Goal: Task Accomplishment & Management: Use online tool/utility

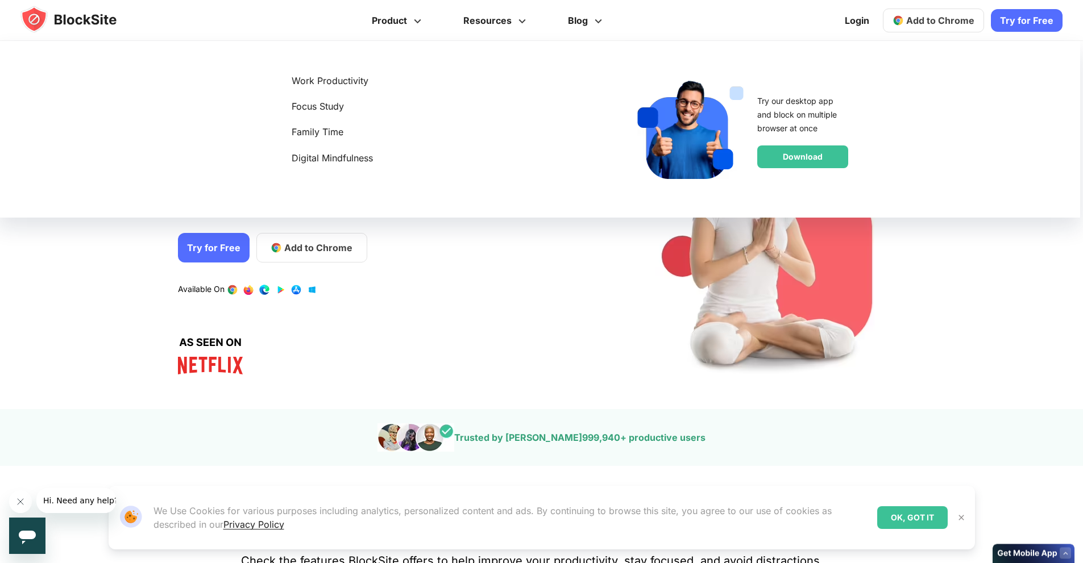
click at [583, 23] on link "Take Back Your Focus. Discover and Block Your Biggest Digital Distractions. Rev…" at bounding box center [542, 36] width 648 height 73
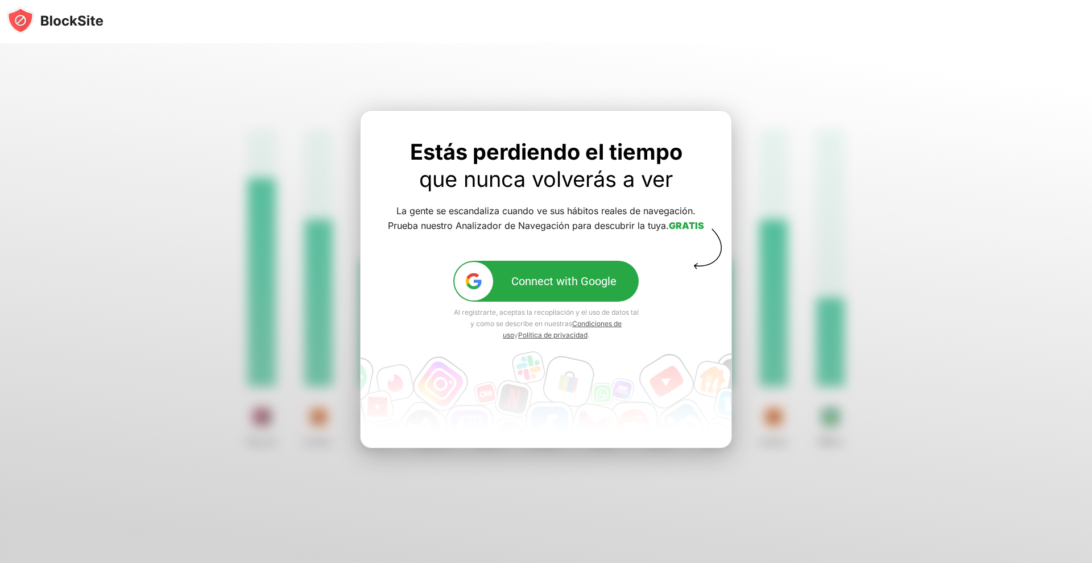
click at [552, 277] on div "Connect with Google" at bounding box center [563, 282] width 105 height 14
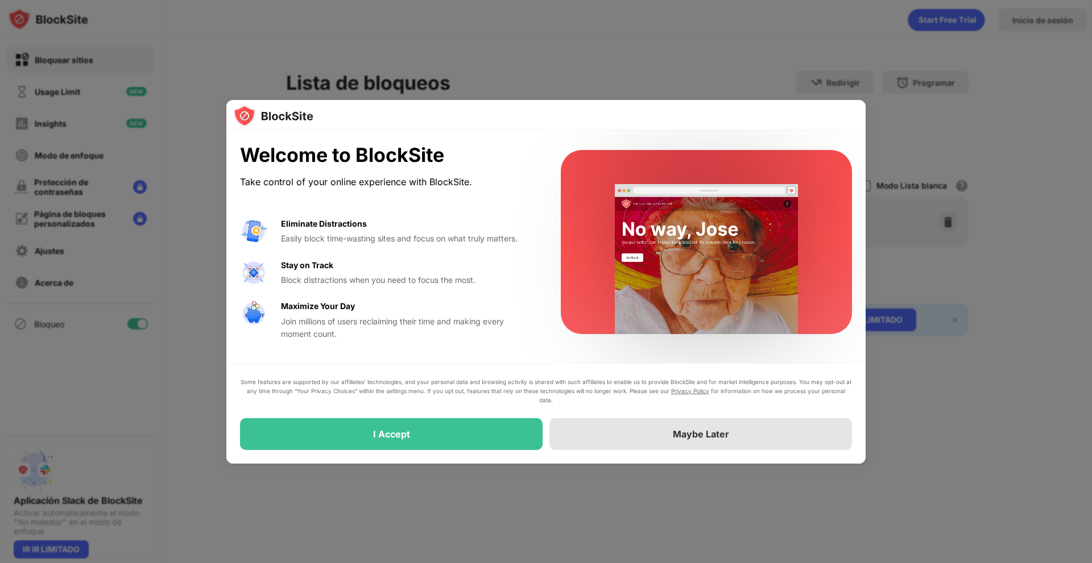
click at [800, 424] on div "Maybe Later" at bounding box center [700, 434] width 302 height 32
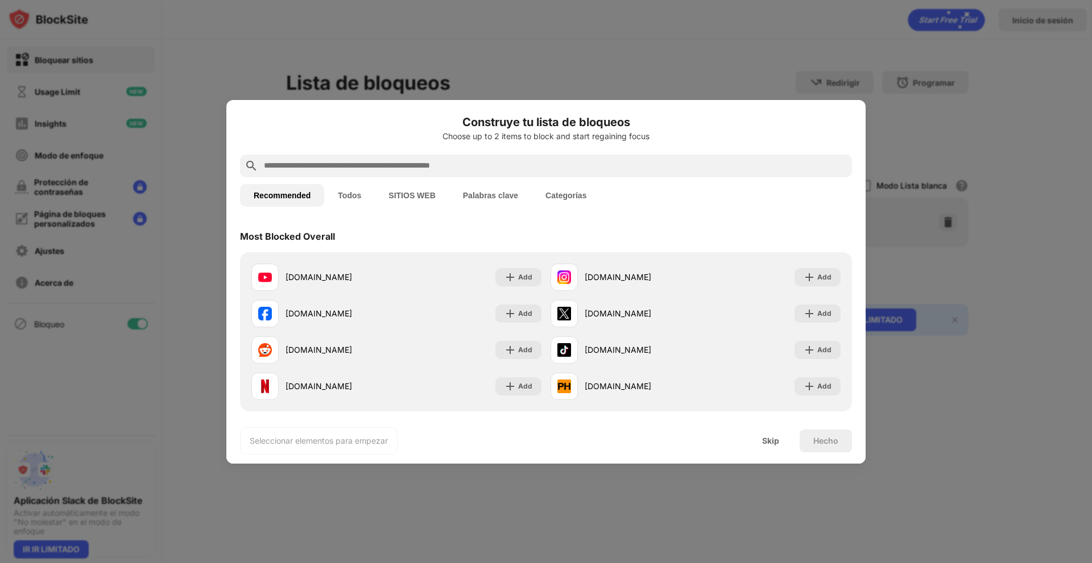
click at [563, 186] on button "Categorías" at bounding box center [566, 195] width 68 height 23
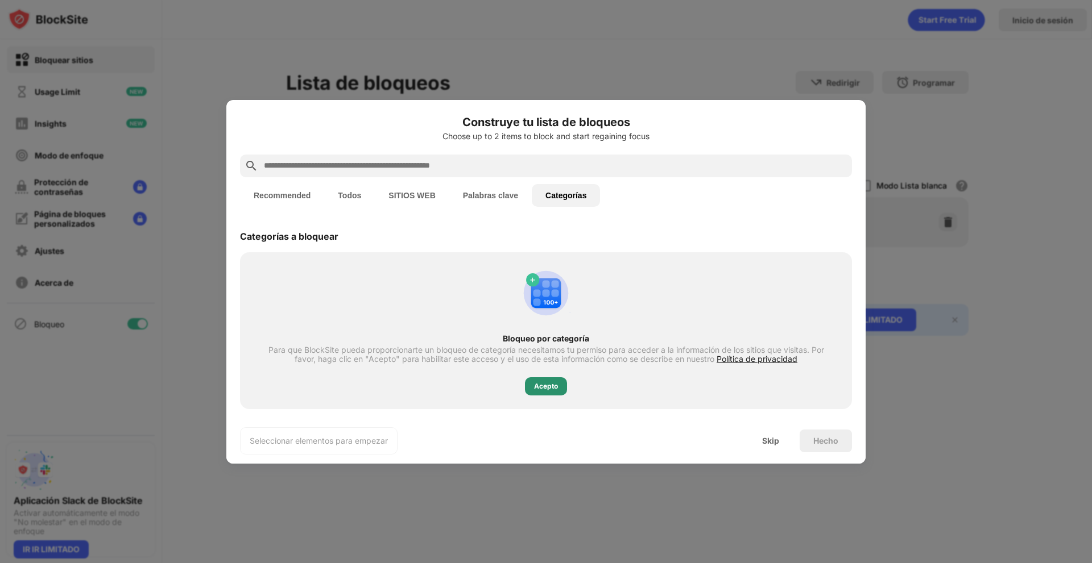
click at [545, 388] on div "Acepto" at bounding box center [546, 386] width 24 height 11
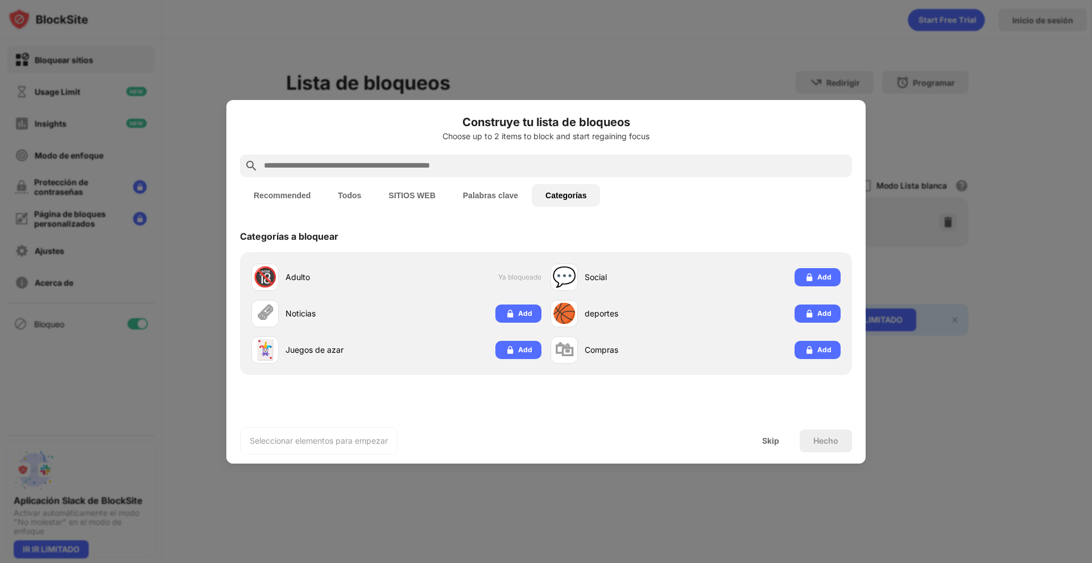
click at [485, 198] on button "Palabras clave" at bounding box center [490, 195] width 82 height 23
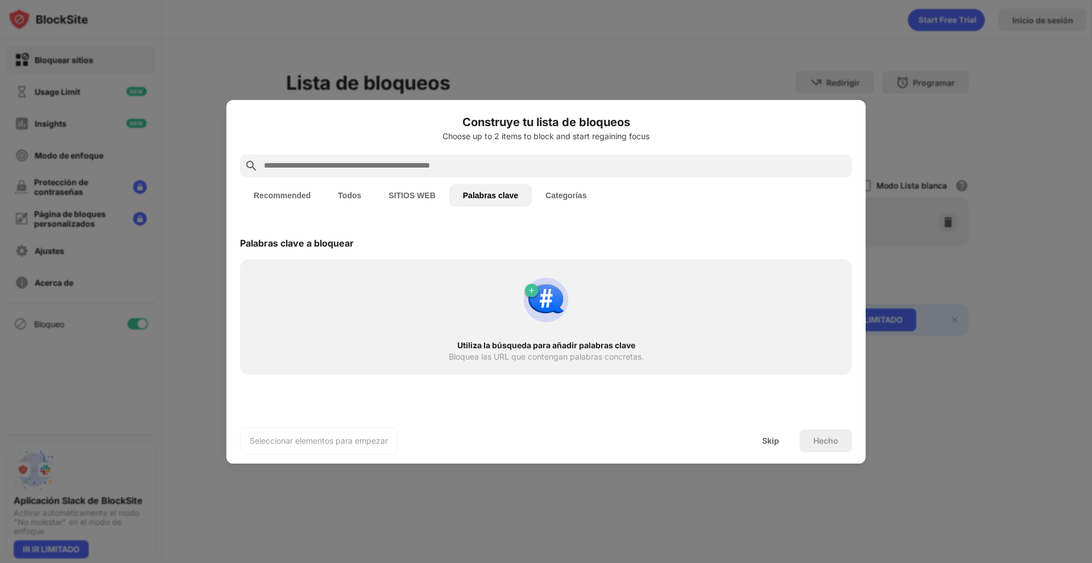
click at [423, 155] on div at bounding box center [546, 166] width 612 height 23
click at [424, 158] on div at bounding box center [546, 166] width 612 height 23
click at [433, 164] on input "text" at bounding box center [555, 166] width 584 height 14
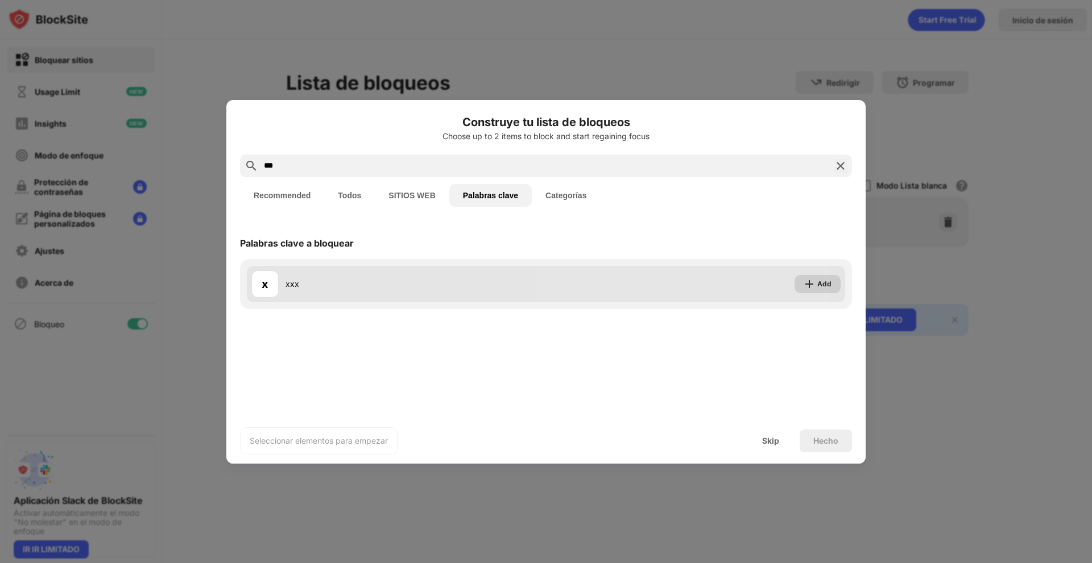
click at [823, 281] on div "Add" at bounding box center [824, 284] width 14 height 11
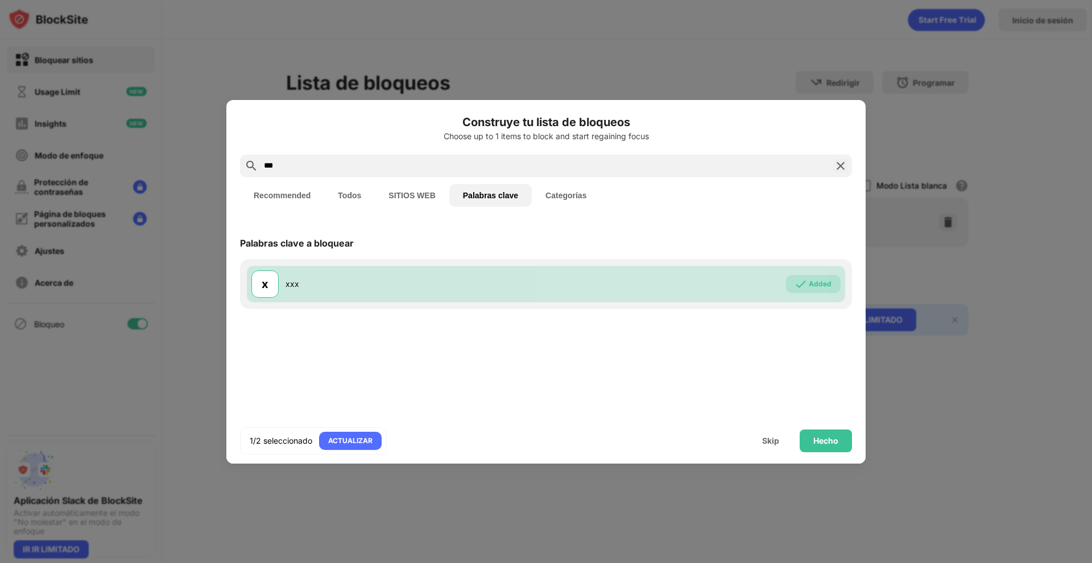
click at [568, 167] on input "***" at bounding box center [546, 166] width 566 height 14
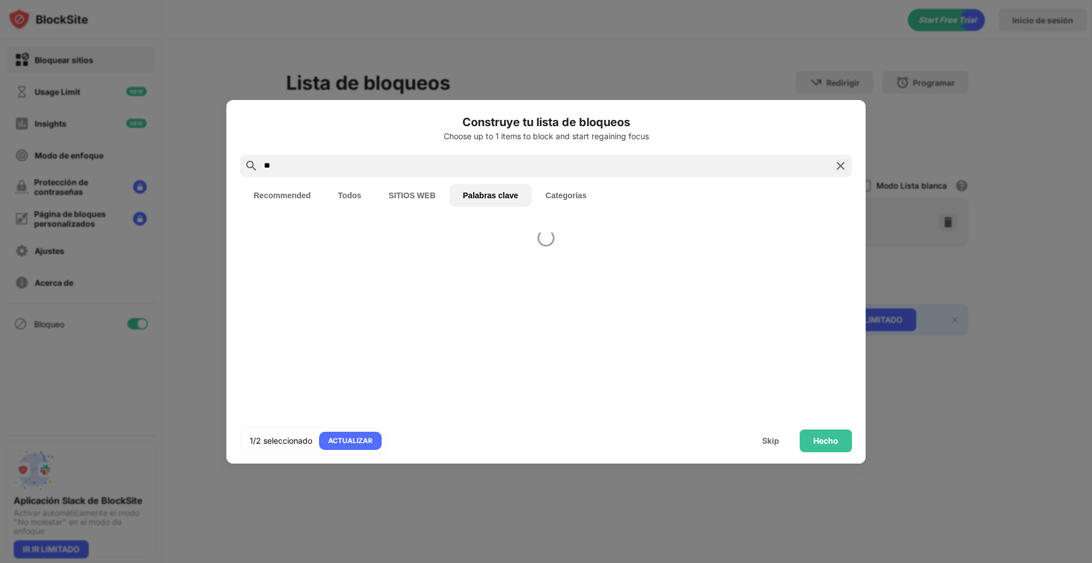
type input "*"
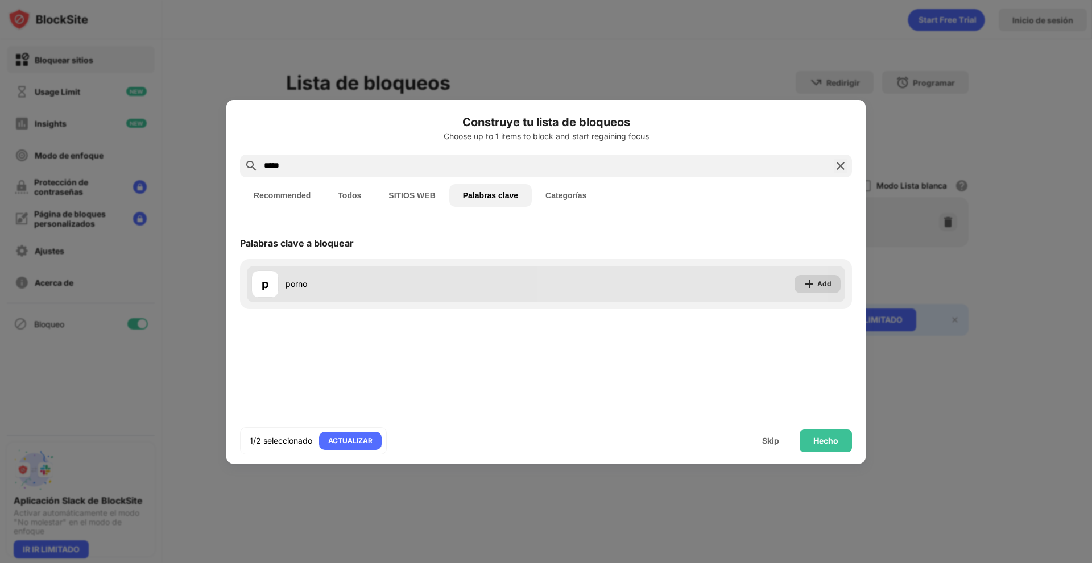
type input "*****"
click at [816, 283] on div "Add" at bounding box center [817, 284] width 46 height 18
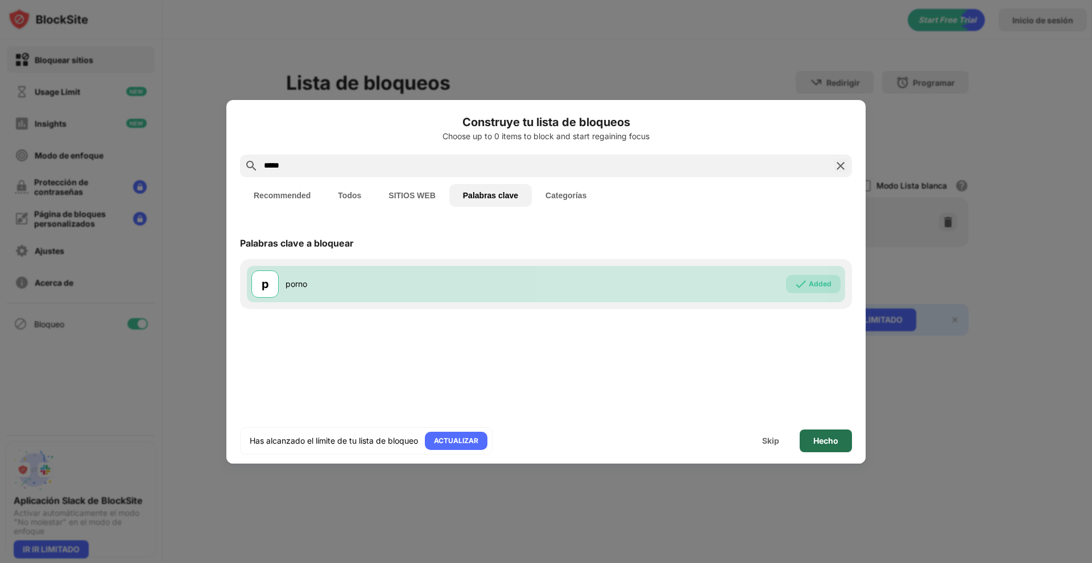
click at [825, 444] on div "Hecho" at bounding box center [825, 441] width 25 height 9
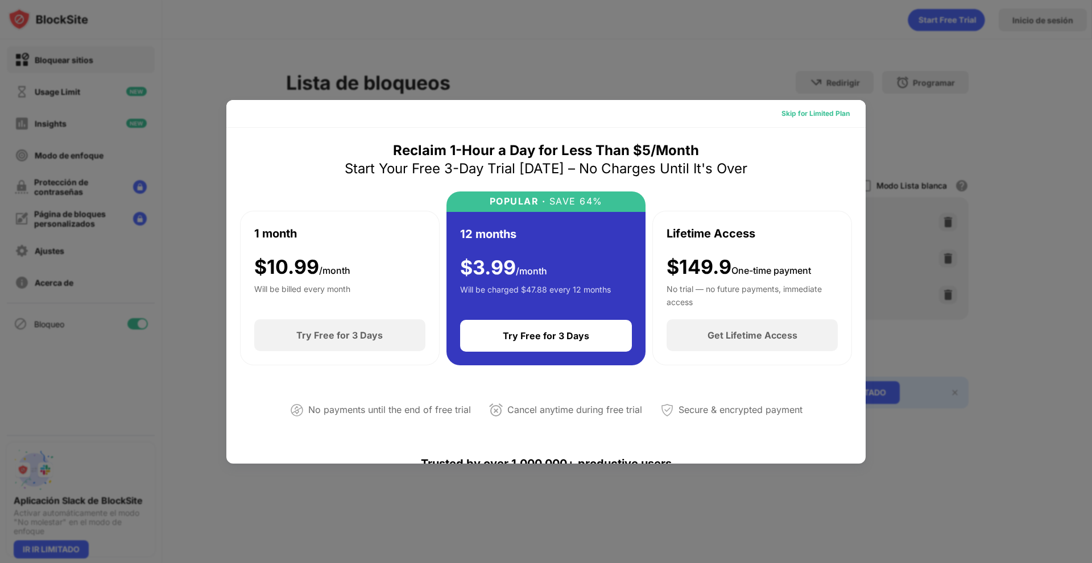
click at [824, 121] on div "Skip for Limited Plan" at bounding box center [815, 114] width 86 height 18
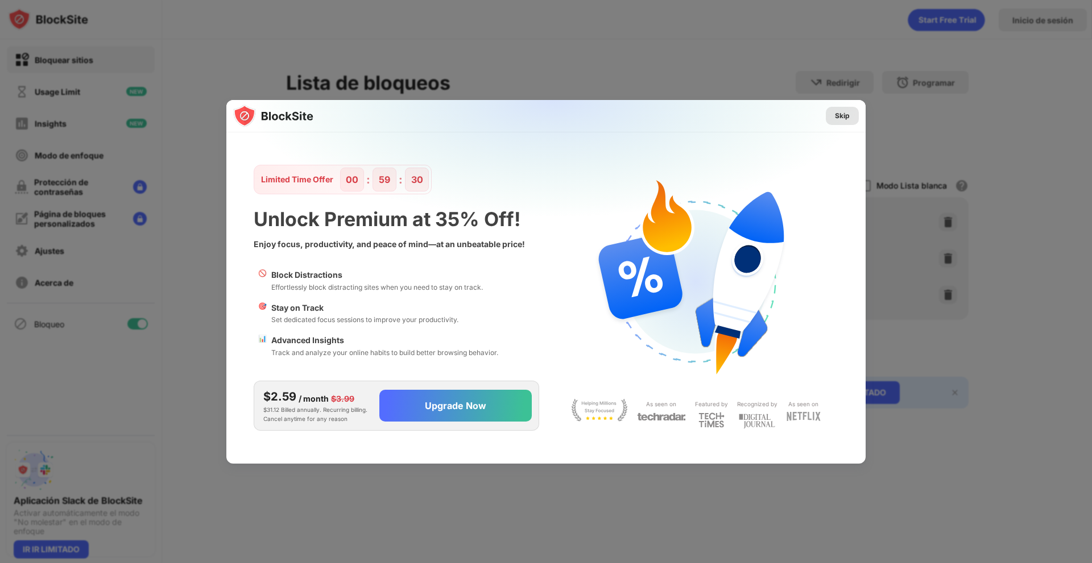
click at [844, 113] on div "Skip" at bounding box center [842, 115] width 15 height 11
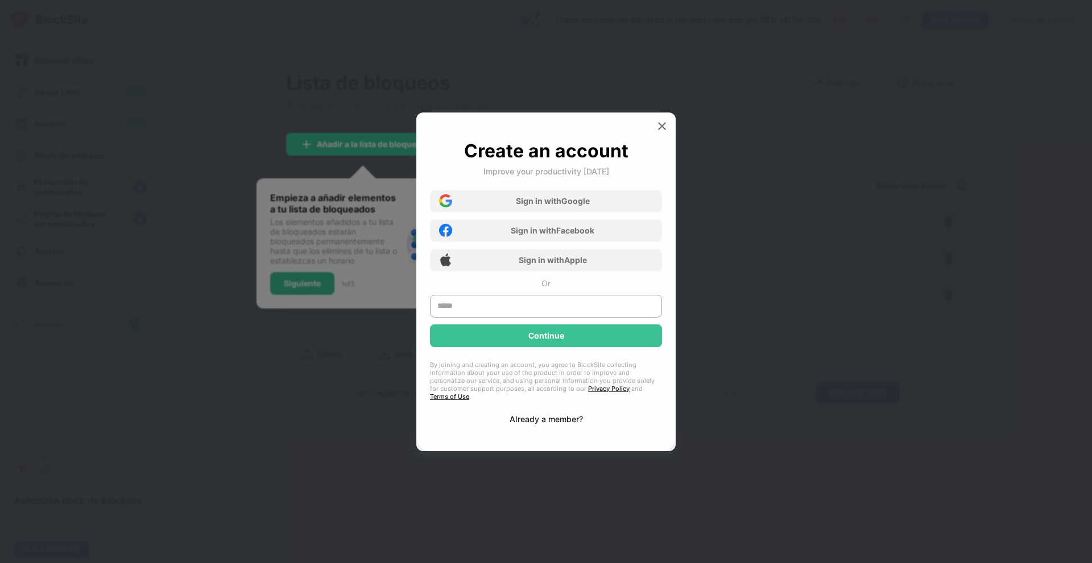
click at [549, 420] on div "Already a member?" at bounding box center [545, 419] width 73 height 10
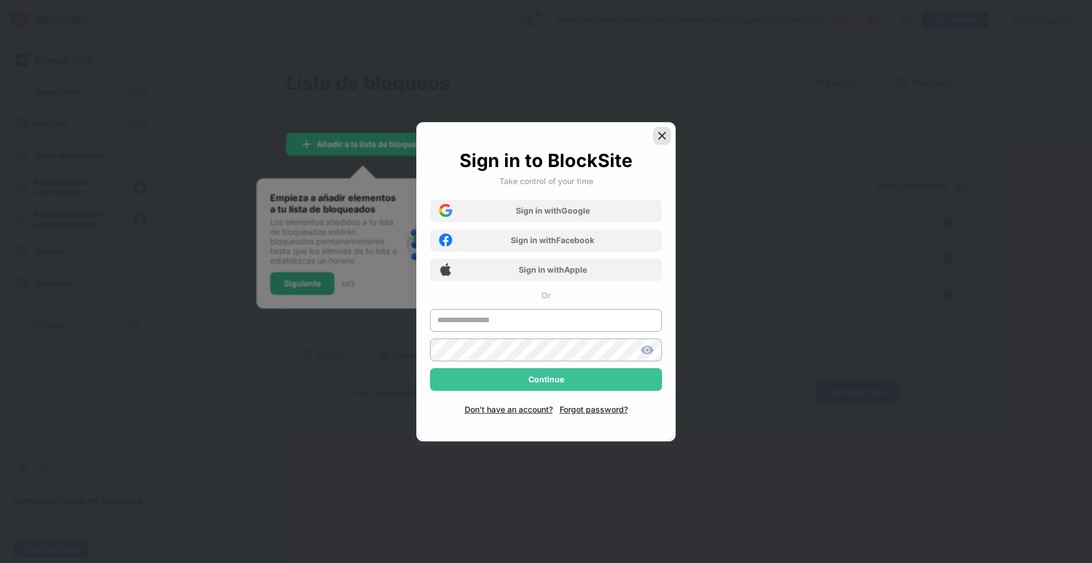
click at [661, 131] on img at bounding box center [661, 135] width 11 height 11
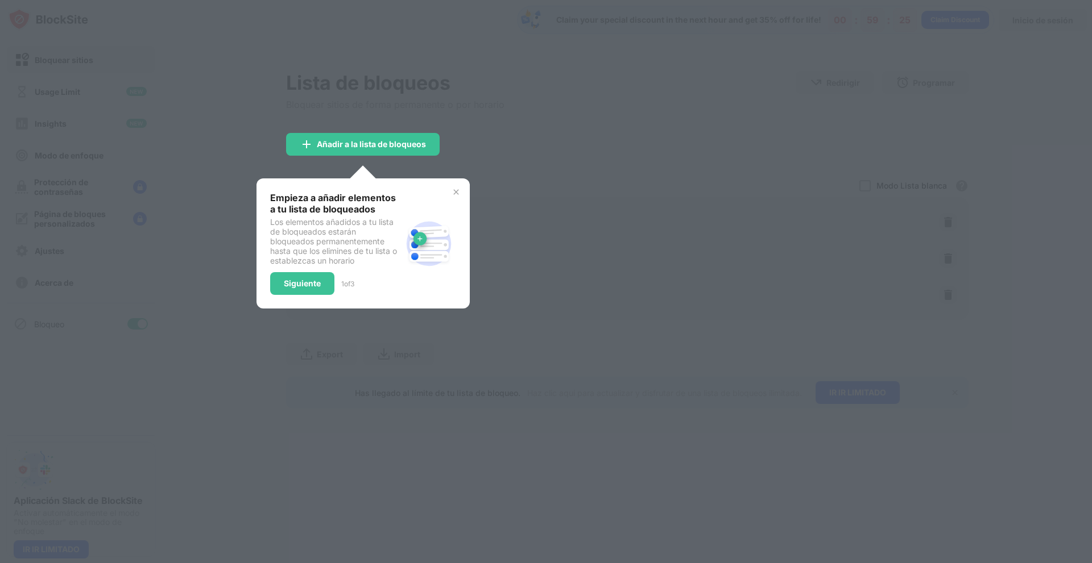
drag, startPoint x: 588, startPoint y: 164, endPoint x: 451, endPoint y: 225, distance: 149.9
click at [586, 165] on div at bounding box center [546, 281] width 1092 height 563
click at [460, 190] on div "Empieza a añadir elementos a tu lista de bloqueados Los elementos añadidos a tu…" at bounding box center [362, 244] width 213 height 130
click at [457, 192] on img at bounding box center [455, 192] width 9 height 9
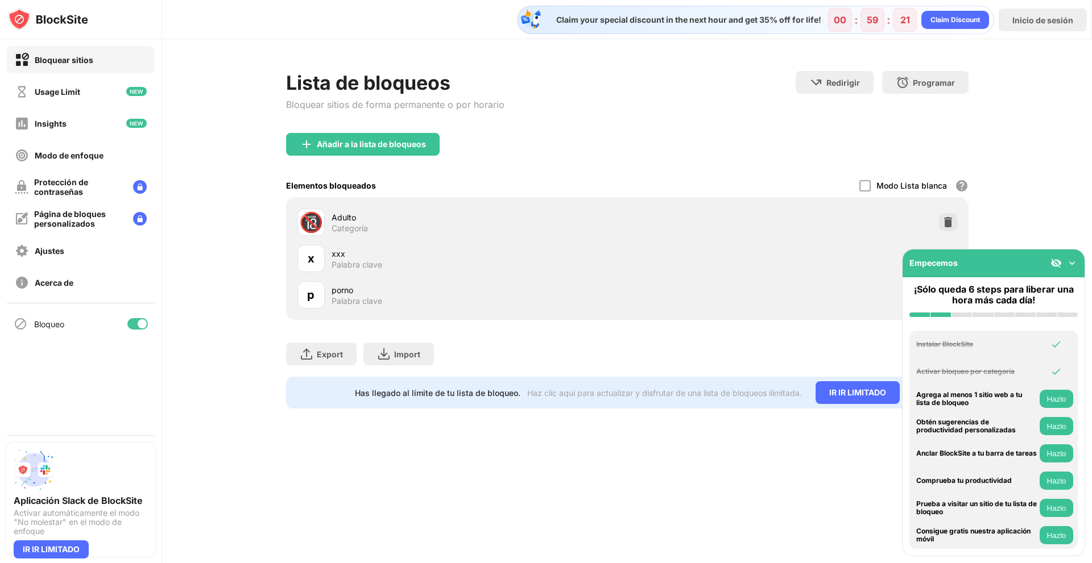
click at [1074, 267] on img at bounding box center [1071, 263] width 11 height 11
